Goal: Navigation & Orientation: Find specific page/section

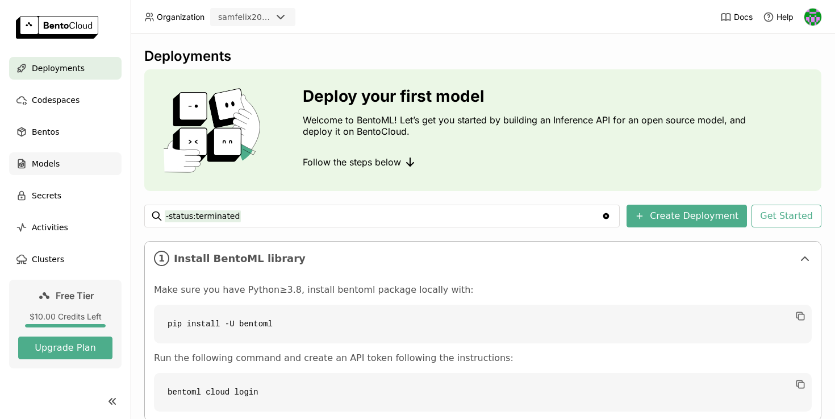
click at [67, 167] on div "Models" at bounding box center [65, 163] width 113 height 23
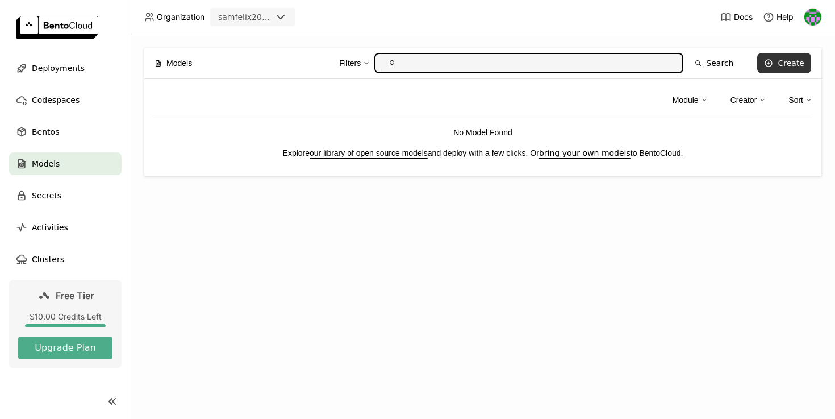
click at [784, 62] on div "Create" at bounding box center [791, 63] width 27 height 9
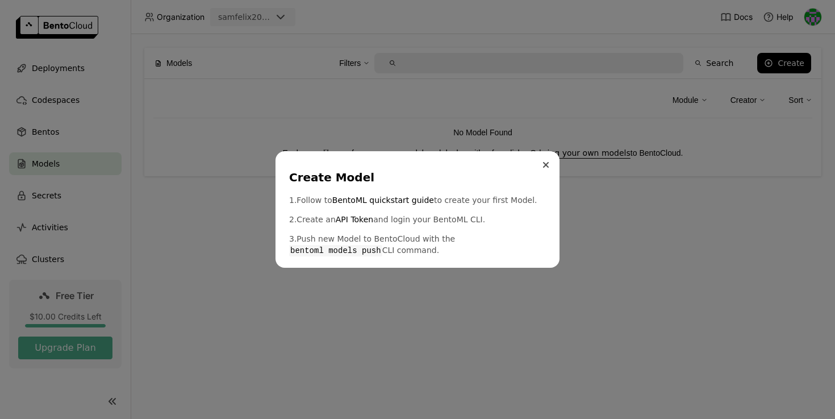
click at [550, 164] on button "Close" at bounding box center [546, 165] width 14 height 14
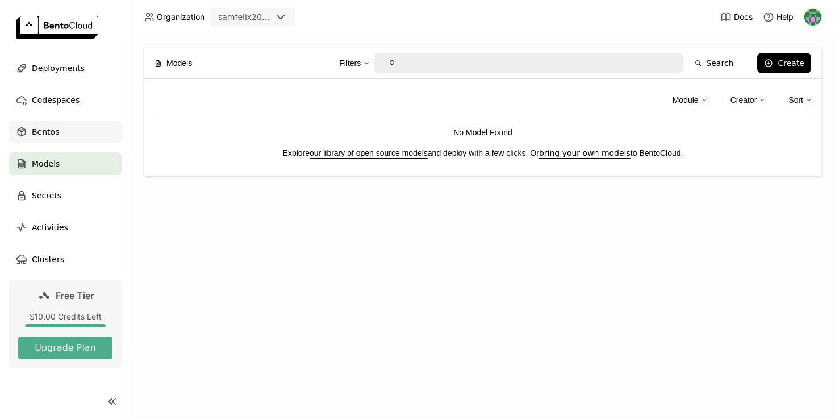
click at [35, 136] on span "Bentos" at bounding box center [45, 132] width 27 height 14
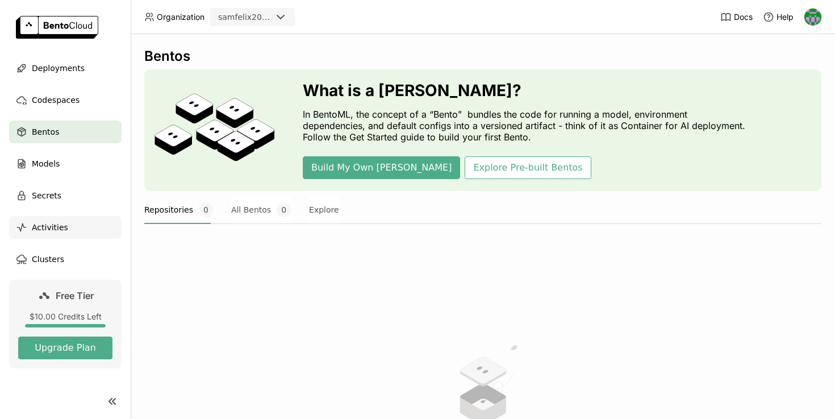
click at [63, 230] on span "Activities" at bounding box center [50, 228] width 36 height 14
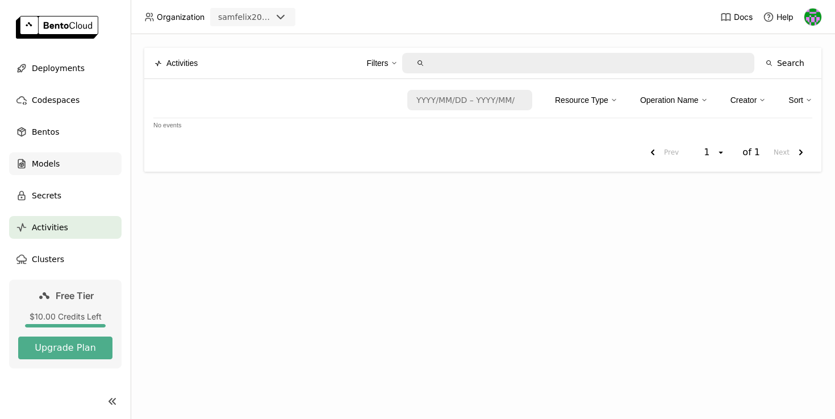
click at [90, 157] on div "Models" at bounding box center [65, 163] width 113 height 23
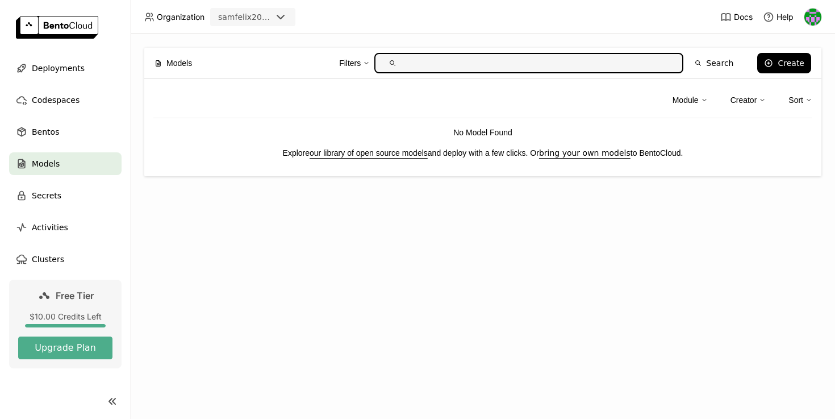
click at [405, 151] on link "our library of open source models" at bounding box center [369, 152] width 118 height 9
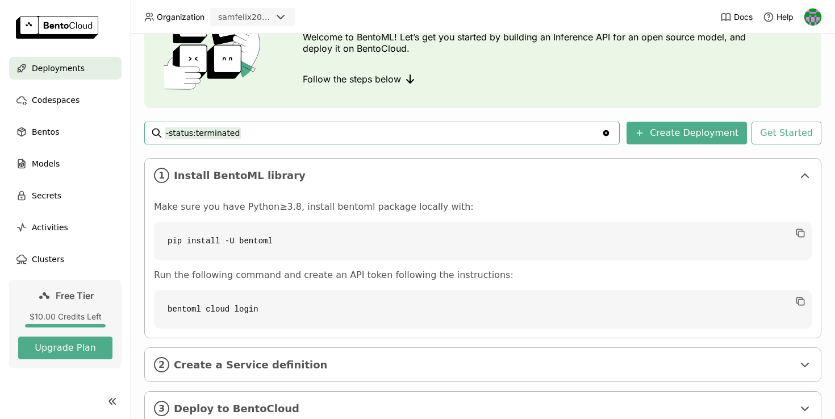
scroll to position [120, 0]
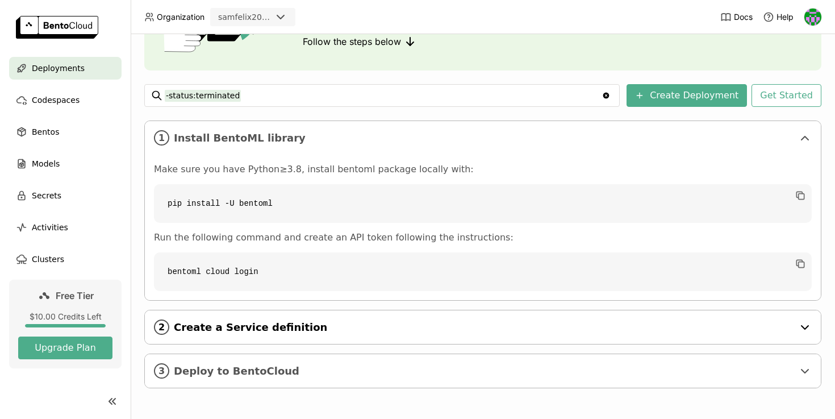
click at [278, 340] on div "2 Create a Service definition" at bounding box center [483, 327] width 676 height 34
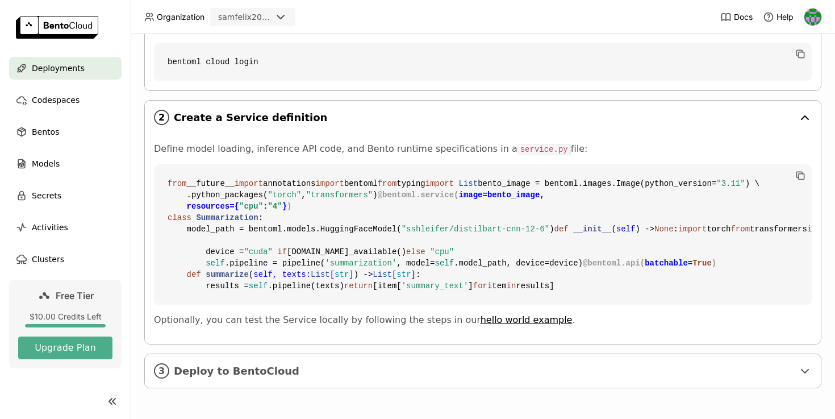
scroll to position [483, 0]
drag, startPoint x: 320, startPoint y: 199, endPoint x: 415, endPoint y: 199, distance: 94.9
click at [415, 199] on code "from __future__ import annotations import bentoml from typing import List bento…" at bounding box center [483, 234] width 658 height 141
click at [415, 238] on code "from __future__ import annotations import bentoml from typing import List bento…" at bounding box center [483, 234] width 658 height 141
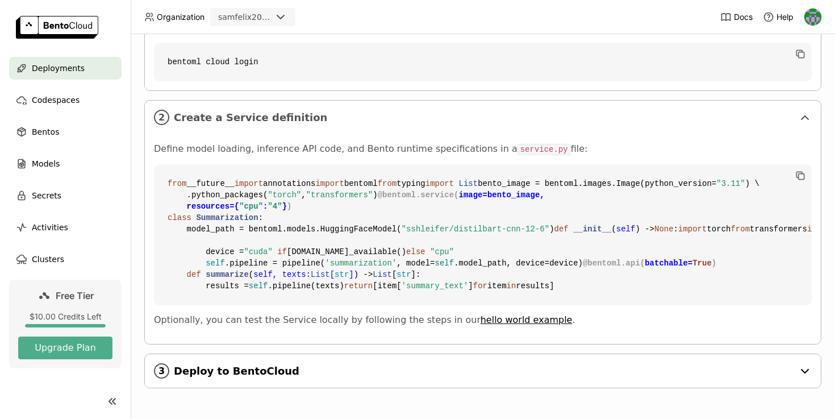
click at [270, 375] on span "Deploy to BentoCloud" at bounding box center [484, 371] width 620 height 13
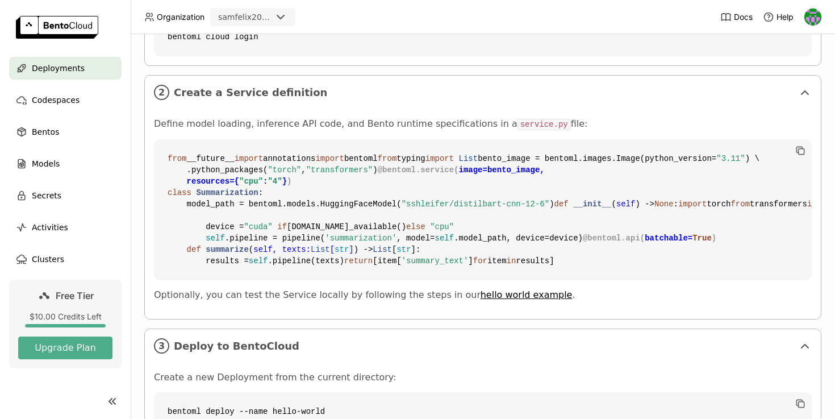
scroll to position [0, 0]
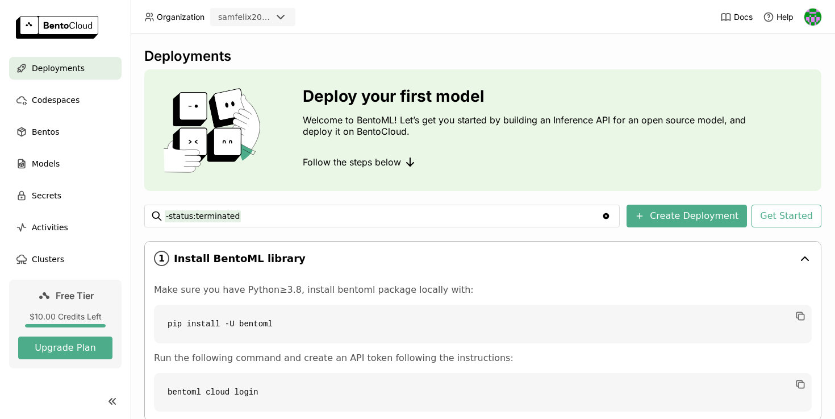
click at [301, 247] on div "1 Install BentoML library" at bounding box center [483, 259] width 676 height 34
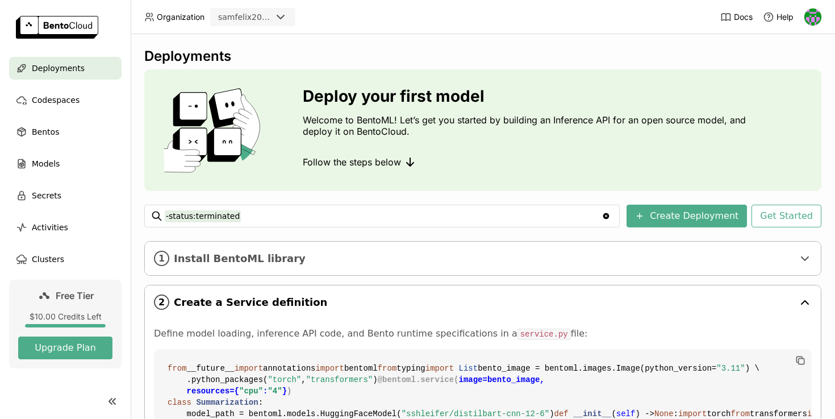
click at [292, 297] on span "Create a Service definition" at bounding box center [484, 302] width 620 height 13
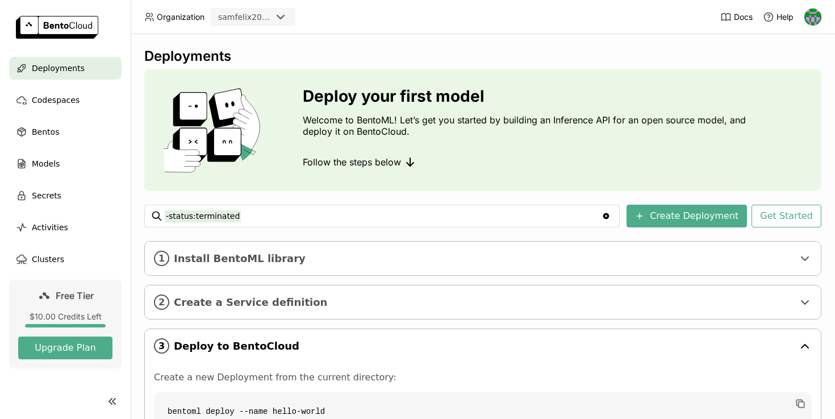
click at [283, 341] on span "Deploy to BentoCloud" at bounding box center [484, 346] width 620 height 13
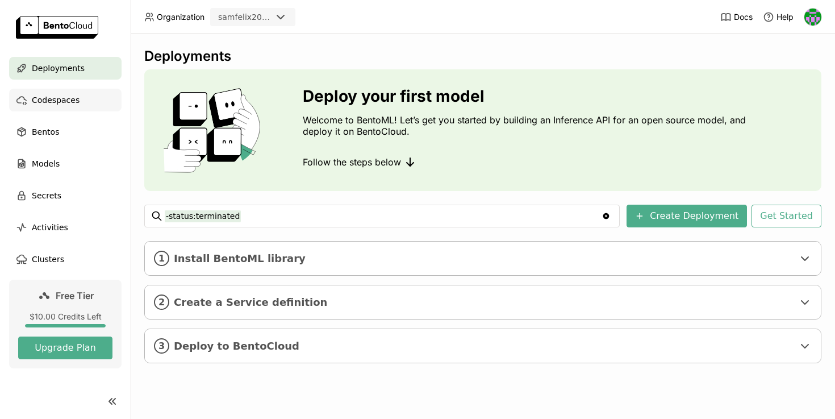
click at [56, 103] on span "Codespaces" at bounding box center [56, 100] width 48 height 14
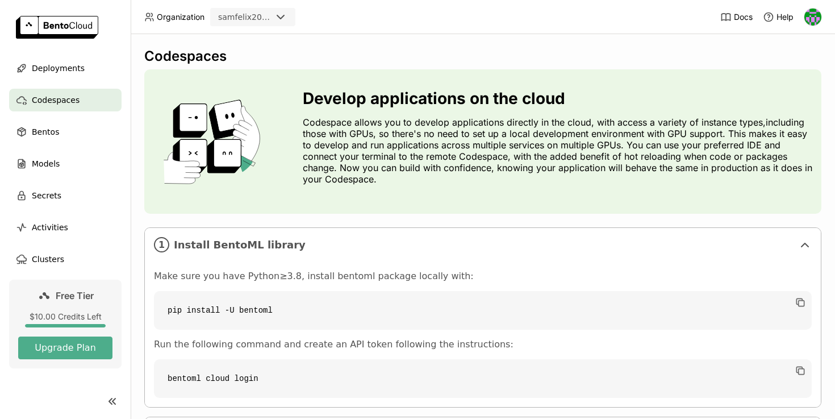
scroll to position [107, 0]
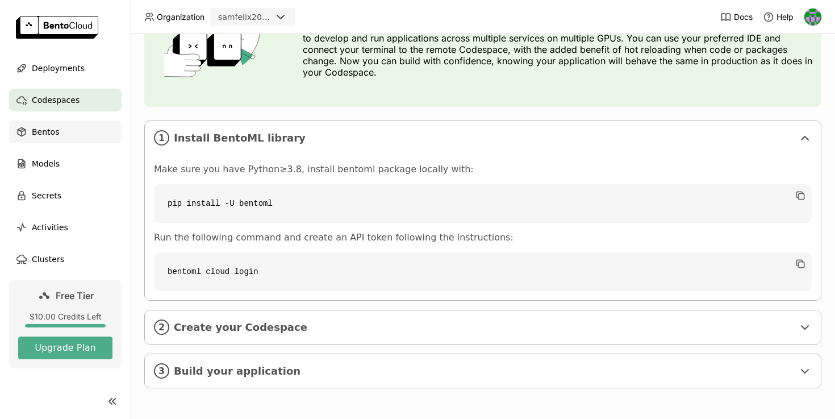
click at [90, 138] on div "Bentos" at bounding box center [65, 131] width 113 height 23
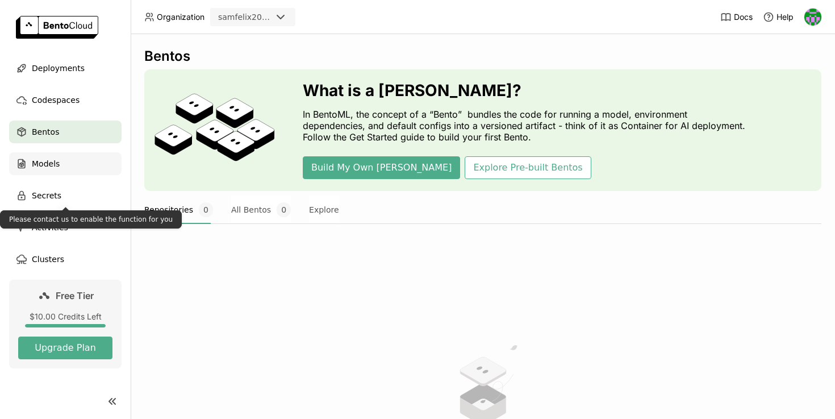
click at [63, 163] on div "Models" at bounding box center [65, 163] width 113 height 23
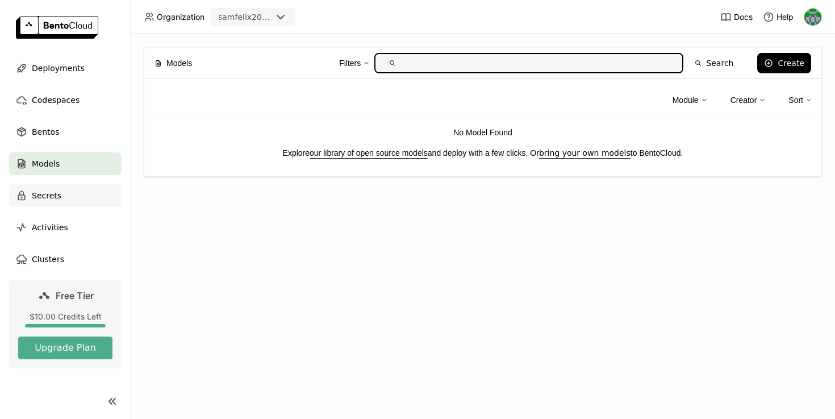
click at [15, 194] on div "Secrets" at bounding box center [65, 195] width 113 height 23
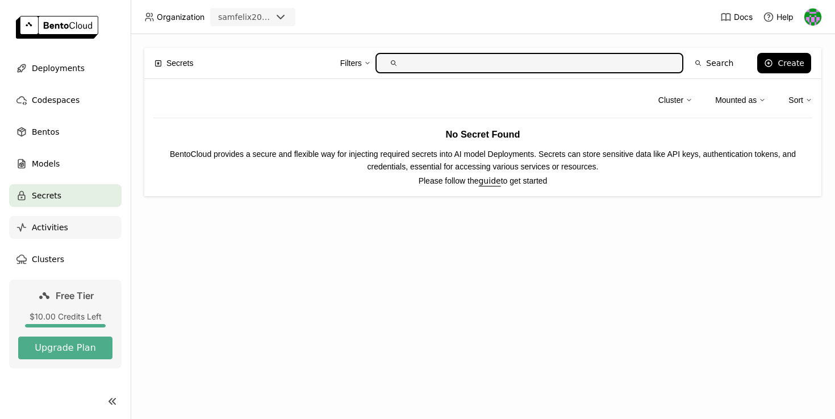
click at [70, 238] on div "Activities" at bounding box center [65, 227] width 113 height 23
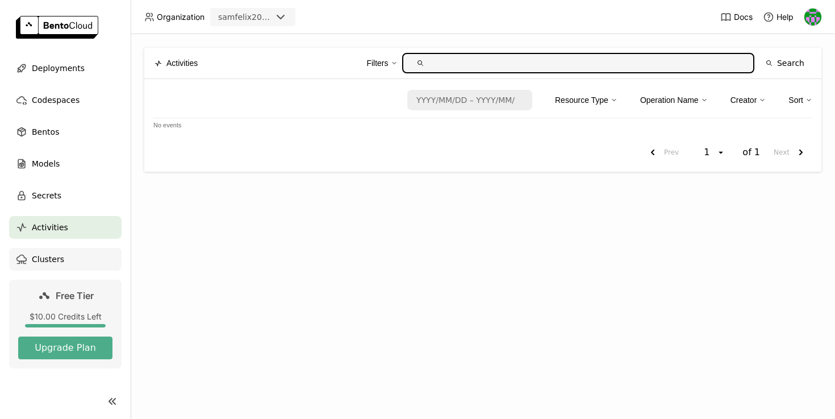
click at [73, 254] on div "Clusters" at bounding box center [65, 259] width 113 height 23
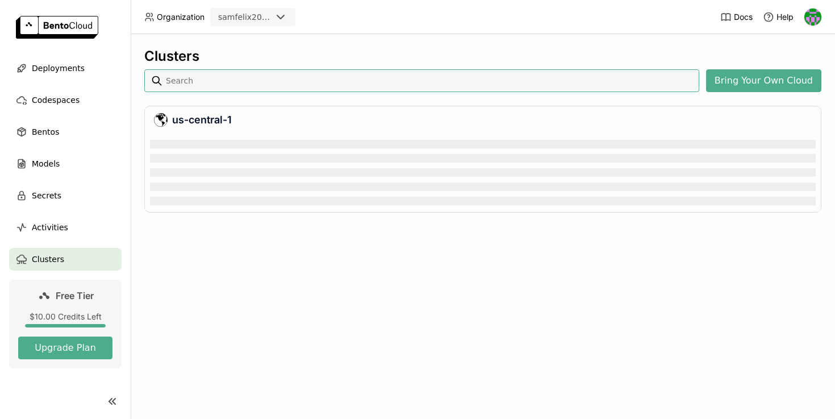
click at [324, 211] on div "us-central-1" at bounding box center [482, 159] width 677 height 107
click at [294, 175] on div at bounding box center [483, 172] width 666 height 9
click at [367, 178] on div "Loading & initializing dashboard" at bounding box center [483, 168] width 666 height 74
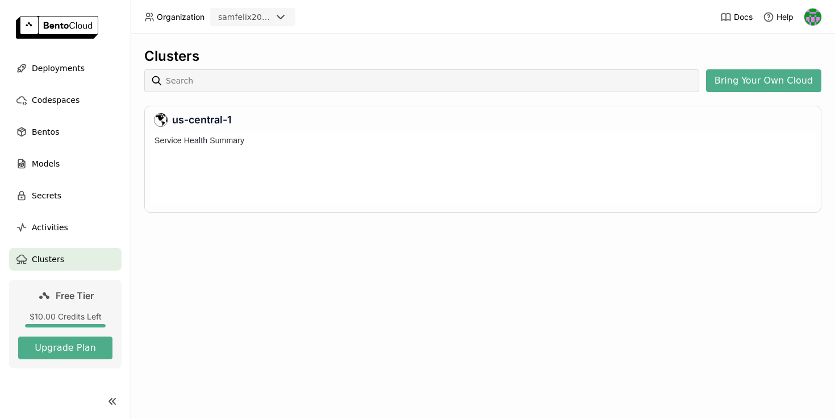
click at [367, 178] on div at bounding box center [483, 177] width 666 height 56
click at [380, 115] on div "us-central-1" at bounding box center [483, 120] width 658 height 14
click at [200, 118] on div "us-central-1" at bounding box center [483, 120] width 658 height 14
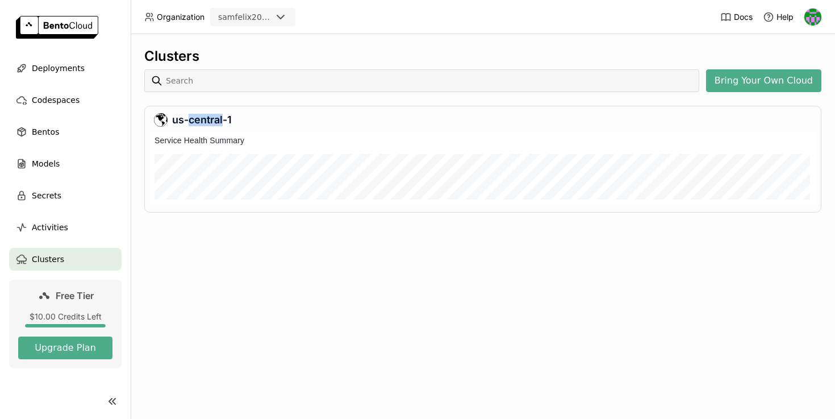
click at [200, 118] on div "us-central-1" at bounding box center [483, 120] width 658 height 14
click at [218, 164] on div at bounding box center [503, 173] width 605 height 29
click at [756, 94] on div "Clusters Bring Your Own Cloud us-central-1" at bounding box center [482, 139] width 677 height 182
click at [748, 89] on button "Bring Your Own Cloud" at bounding box center [763, 80] width 115 height 23
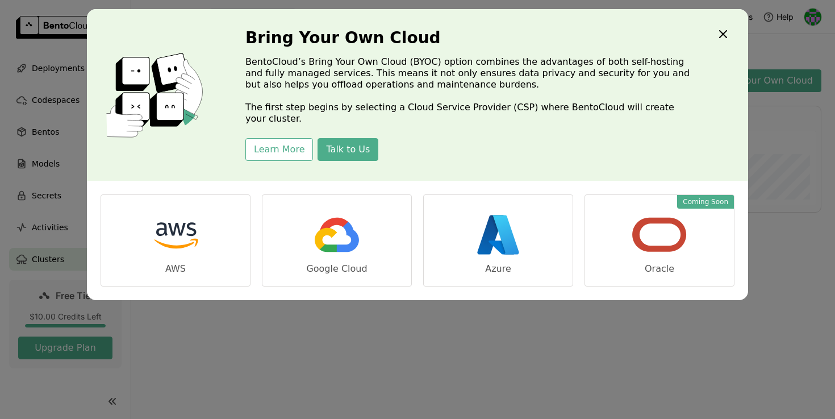
click at [727, 30] on icon "Close" at bounding box center [724, 34] width 14 height 14
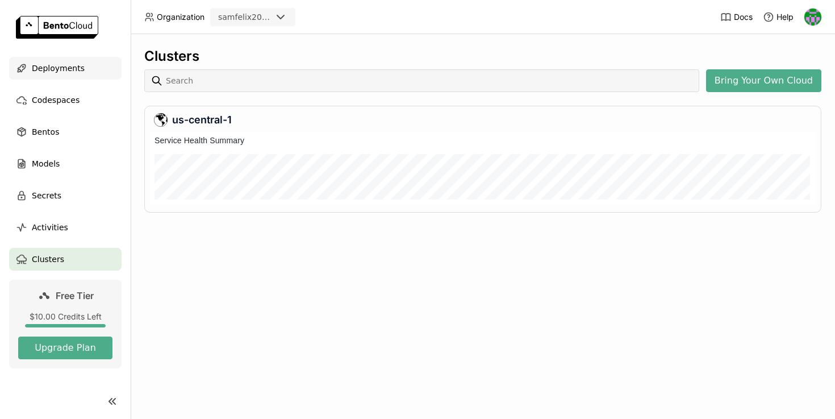
click at [55, 66] on span "Deployments" at bounding box center [58, 68] width 53 height 14
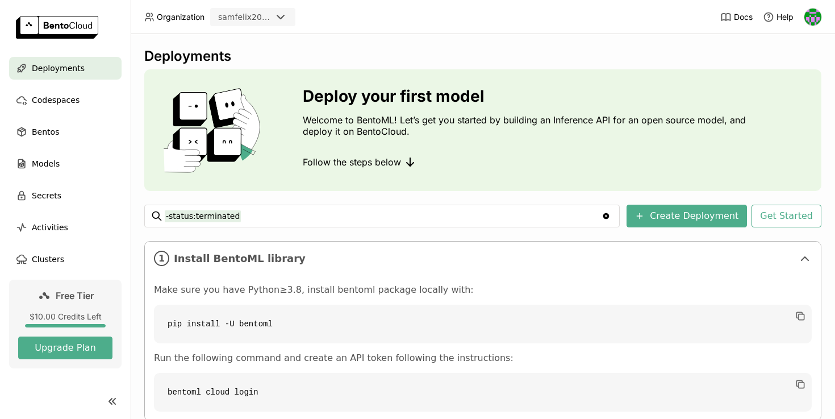
click at [110, 403] on icon at bounding box center [113, 401] width 14 height 14
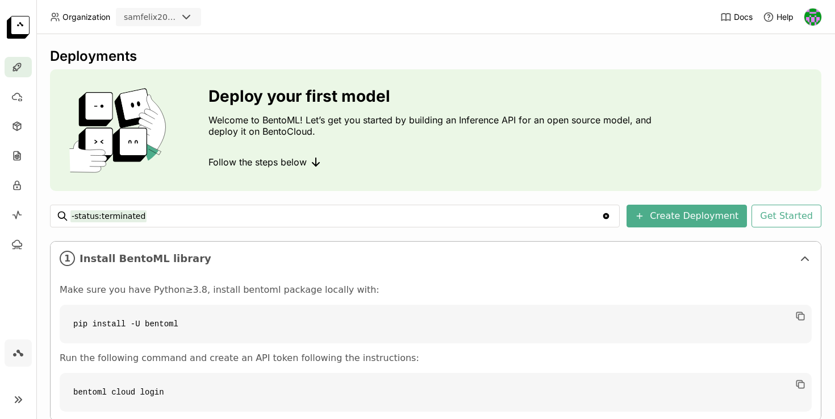
click at [19, 402] on icon at bounding box center [20, 400] width 3 height 6
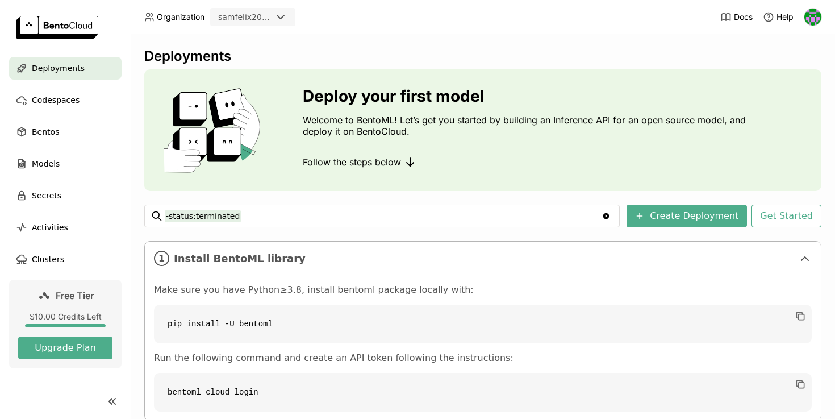
click at [53, 41] on link at bounding box center [65, 28] width 131 height 57
click at [808, 15] on img at bounding box center [813, 17] width 17 height 17
click at [448, 306] on code "pip install -U bentoml" at bounding box center [483, 324] width 658 height 39
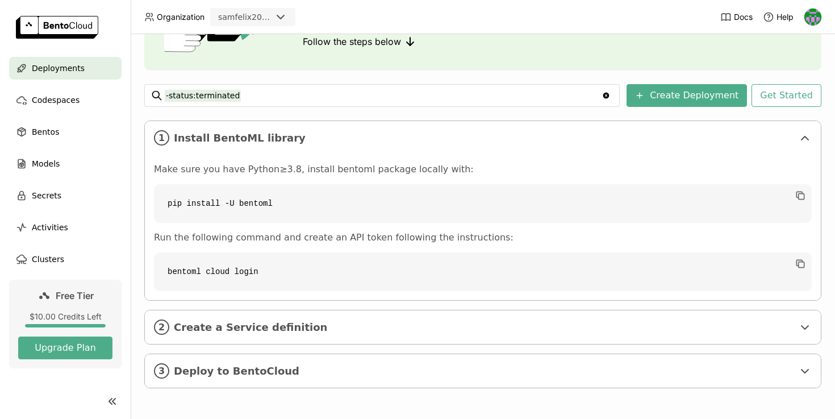
click at [808, 19] on img at bounding box center [813, 17] width 17 height 17
click at [614, 205] on code "pip install -U bentoml" at bounding box center [483, 203] width 658 height 39
click at [825, 13] on header "Organization samfelix2003 Docs Help" at bounding box center [417, 17] width 835 height 34
click at [821, 18] on img at bounding box center [813, 17] width 17 height 17
click at [778, 88] on span "Settings" at bounding box center [789, 91] width 29 height 10
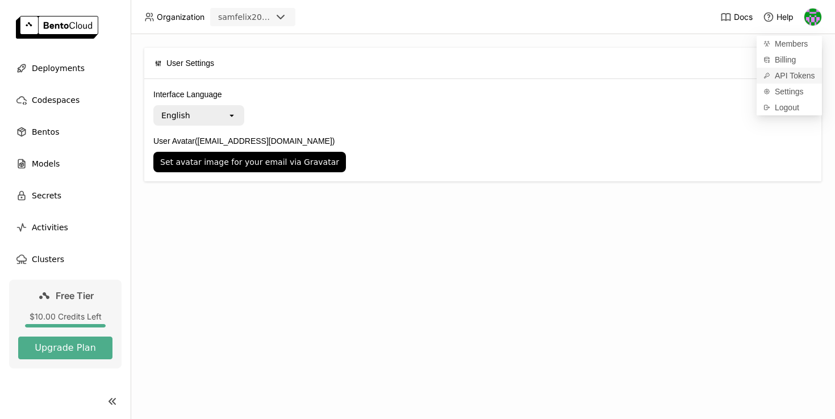
click at [780, 78] on span "API Tokens" at bounding box center [795, 75] width 40 height 10
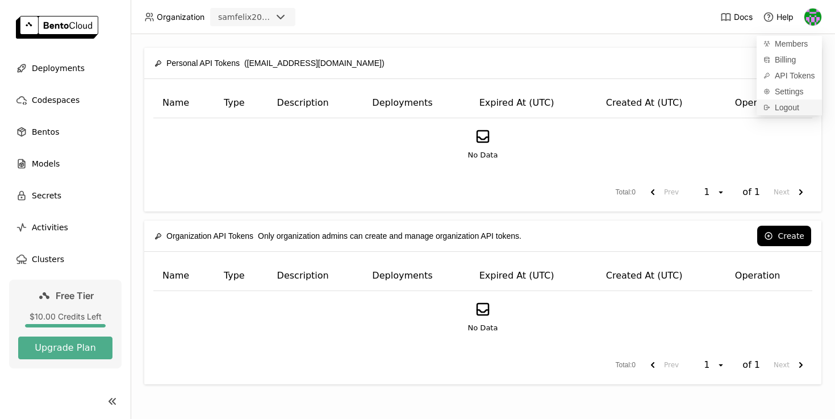
click at [763, 102] on div "Logout" at bounding box center [789, 107] width 65 height 16
